Goal: Transaction & Acquisition: Purchase product/service

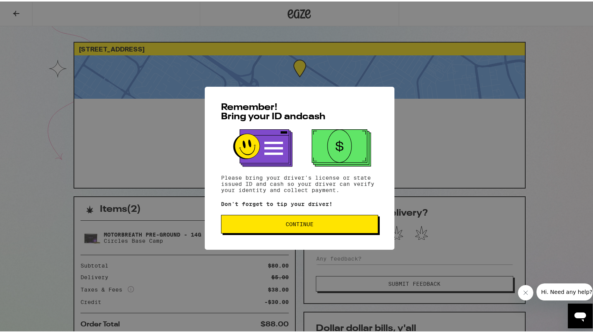
click at [278, 225] on span "Continue" at bounding box center [299, 222] width 144 height 5
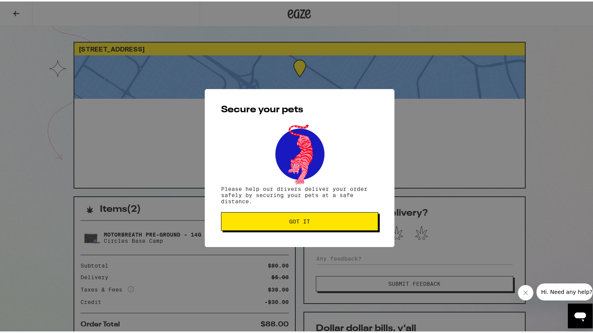
click at [278, 225] on button "Got it" at bounding box center [299, 219] width 157 height 19
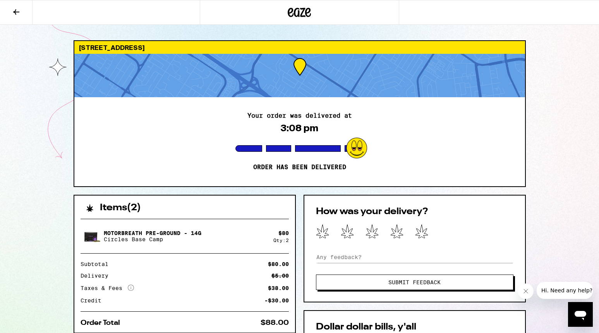
click at [293, 14] on icon at bounding box center [290, 12] width 6 height 9
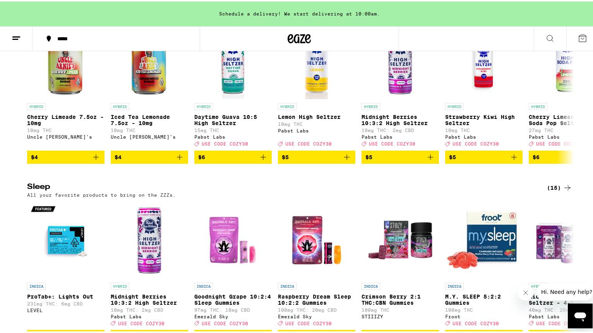
scroll to position [2832, 0]
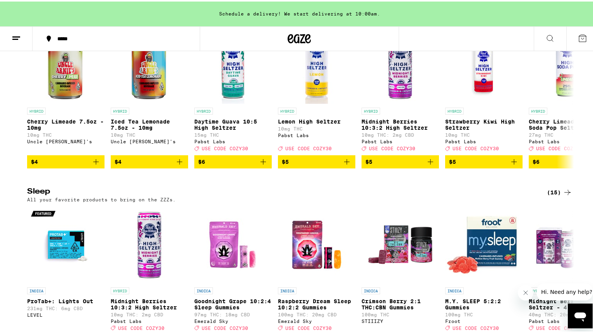
click at [552, 16] on div "(34)" at bounding box center [559, 11] width 25 height 9
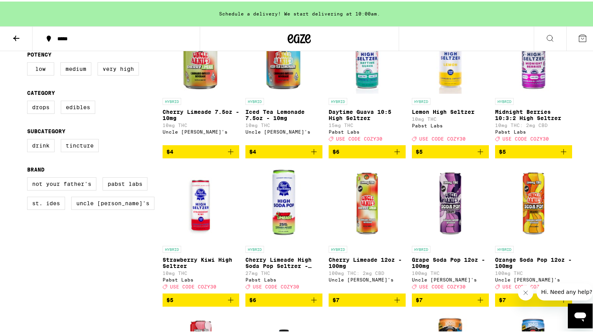
scroll to position [115, 0]
